Goal: Find contact information: Find contact information

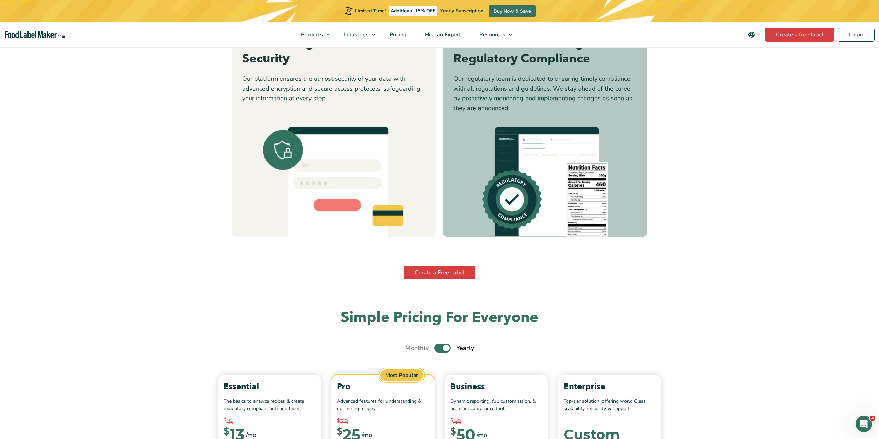
drag, startPoint x: 546, startPoint y: 384, endPoint x: 603, endPoint y: 392, distance: 57.6
